Goal: Use online tool/utility: Use online tool/utility

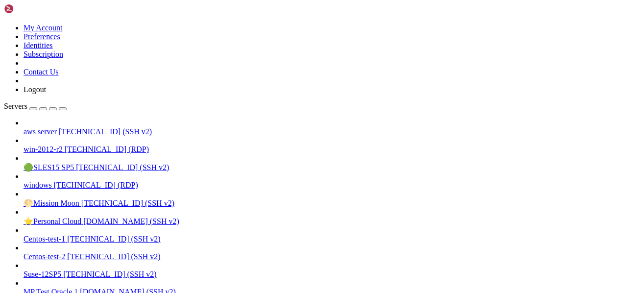
scroll to position [4, 1]
drag, startPoint x: 312, startPoint y: 846, endPoint x: 410, endPoint y: 848, distance: 97.4
drag, startPoint x: 399, startPoint y: 844, endPoint x: 274, endPoint y: 864, distance: 127.3
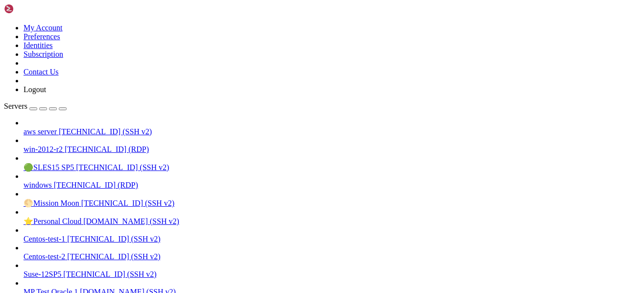
drag, startPoint x: 277, startPoint y: 868, endPoint x: 419, endPoint y: 871, distance: 142.0
drag, startPoint x: 411, startPoint y: 868, endPoint x: 390, endPoint y: 876, distance: 22.9
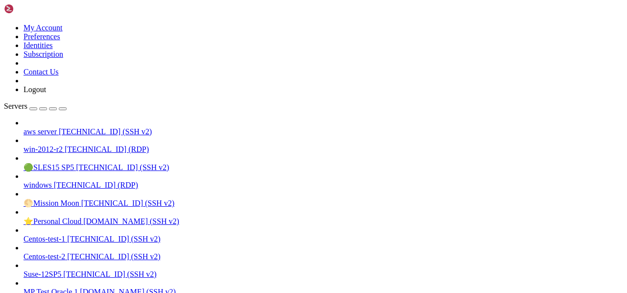
drag, startPoint x: 9, startPoint y: 694, endPoint x: 122, endPoint y: 696, distance: 113.6
drag, startPoint x: 109, startPoint y: 693, endPoint x: 345, endPoint y: 742, distance: 241.4
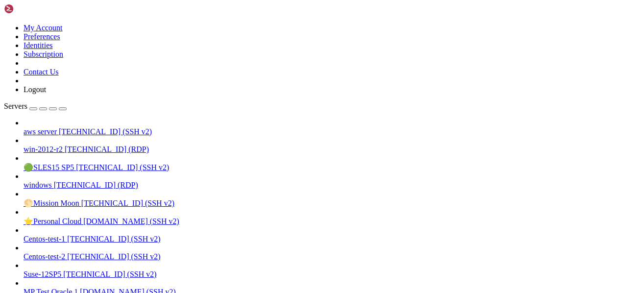
drag, startPoint x: 7, startPoint y: 709, endPoint x: 28, endPoint y: 837, distance: 130.0
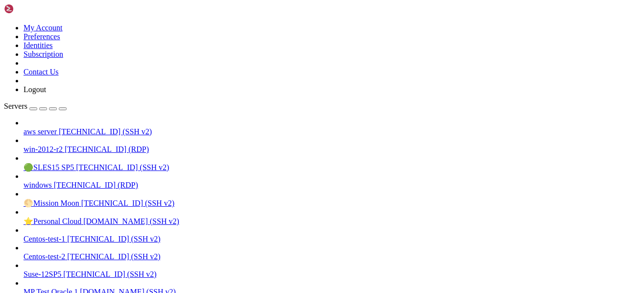
drag, startPoint x: 28, startPoint y: 812, endPoint x: 8, endPoint y: 715, distance: 99.0
drag, startPoint x: 9, startPoint y: 759, endPoint x: 252, endPoint y: 843, distance: 257.0
